Goal: Navigation & Orientation: Find specific page/section

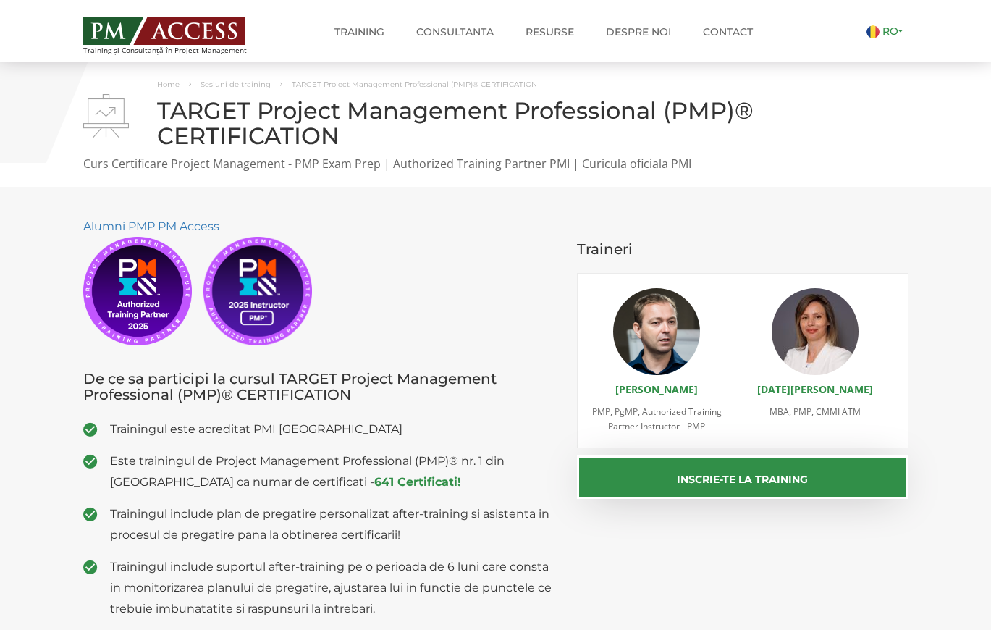
click at [899, 30] on link "RO" at bounding box center [888, 31] width 42 height 13
click at [889, 49] on link "EN" at bounding box center [880, 49] width 30 height 13
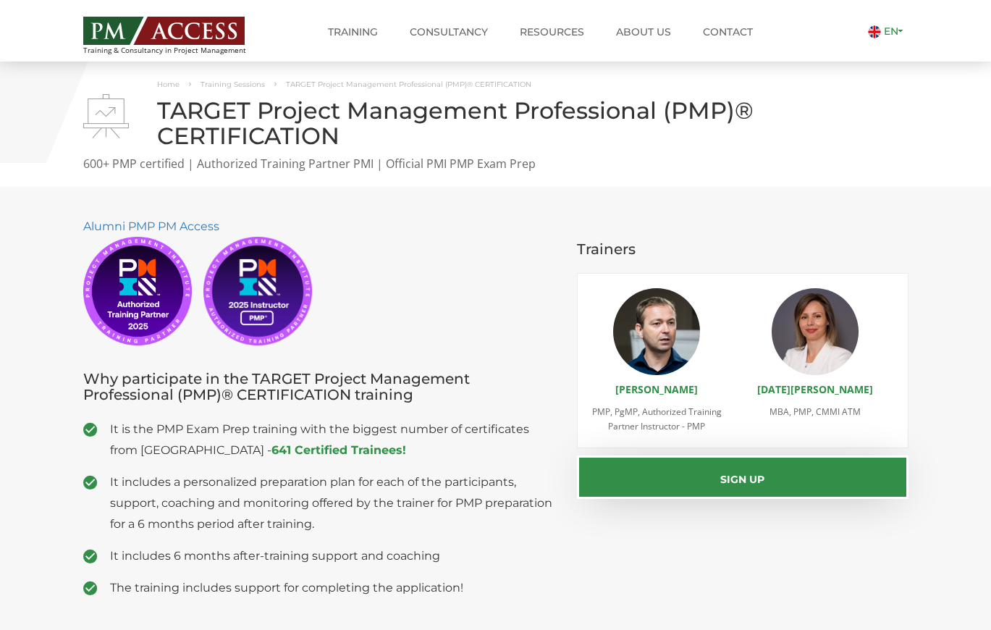
click at [897, 30] on link "EN" at bounding box center [888, 31] width 41 height 13
click at [889, 55] on link "RO" at bounding box center [882, 49] width 32 height 13
